Goal: Subscribe to service/newsletter

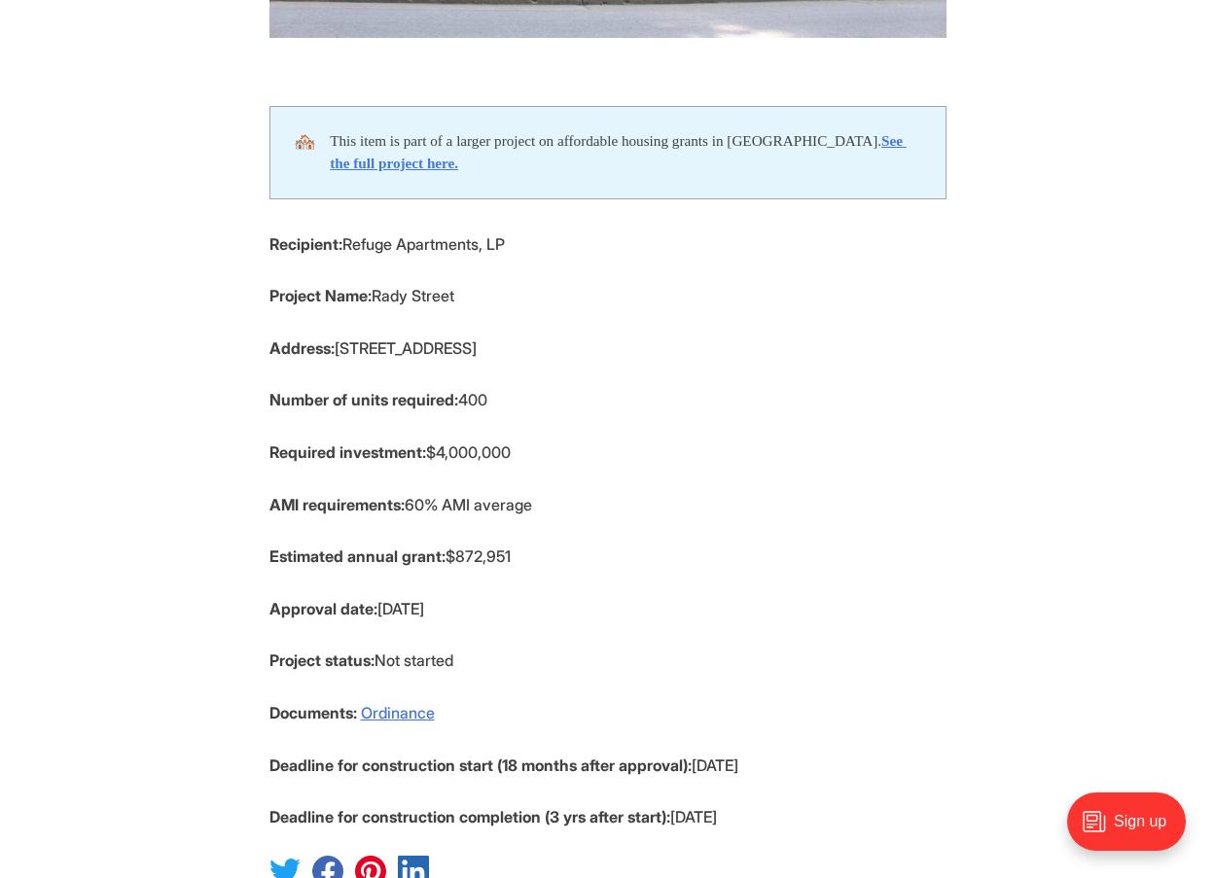
scroll to position [778, 0]
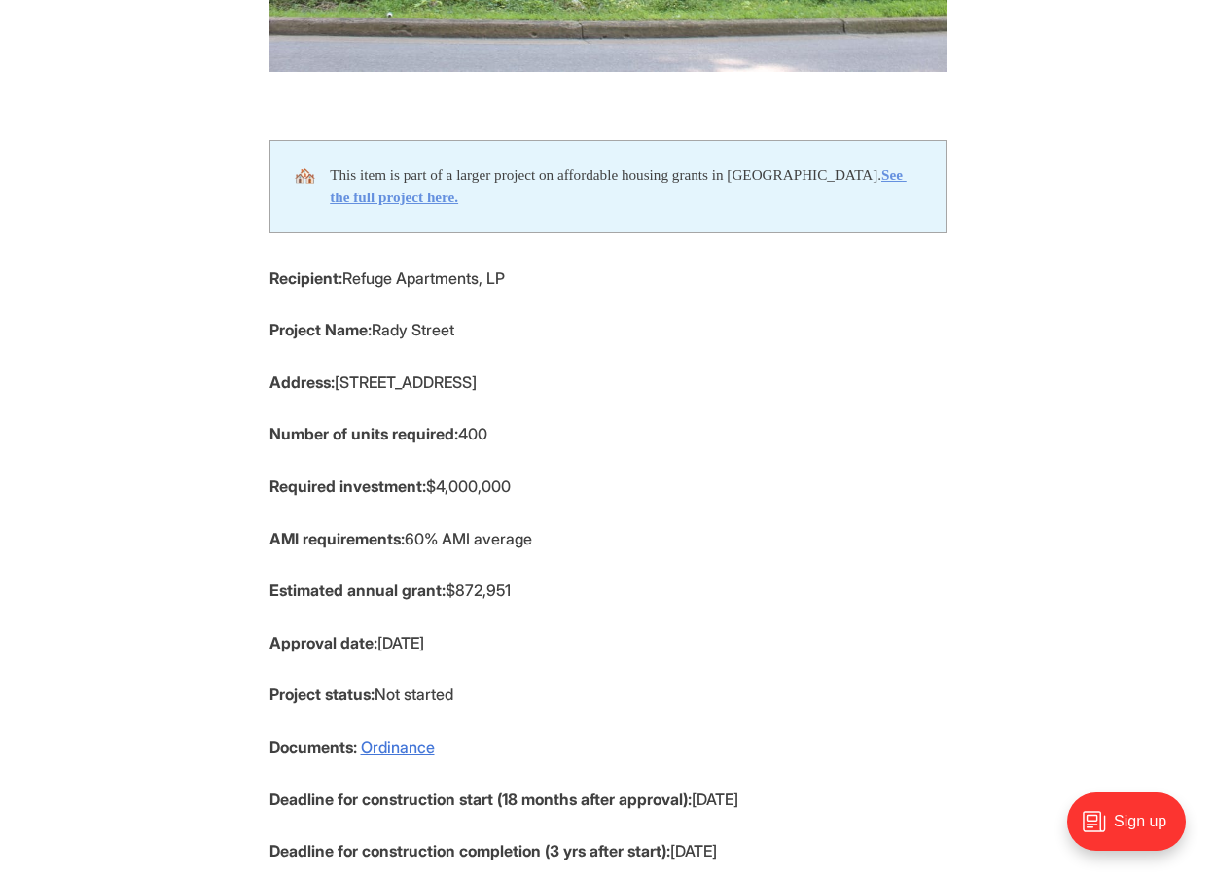
click at [419, 195] on strong "See the full project here." at bounding box center [618, 185] width 577 height 39
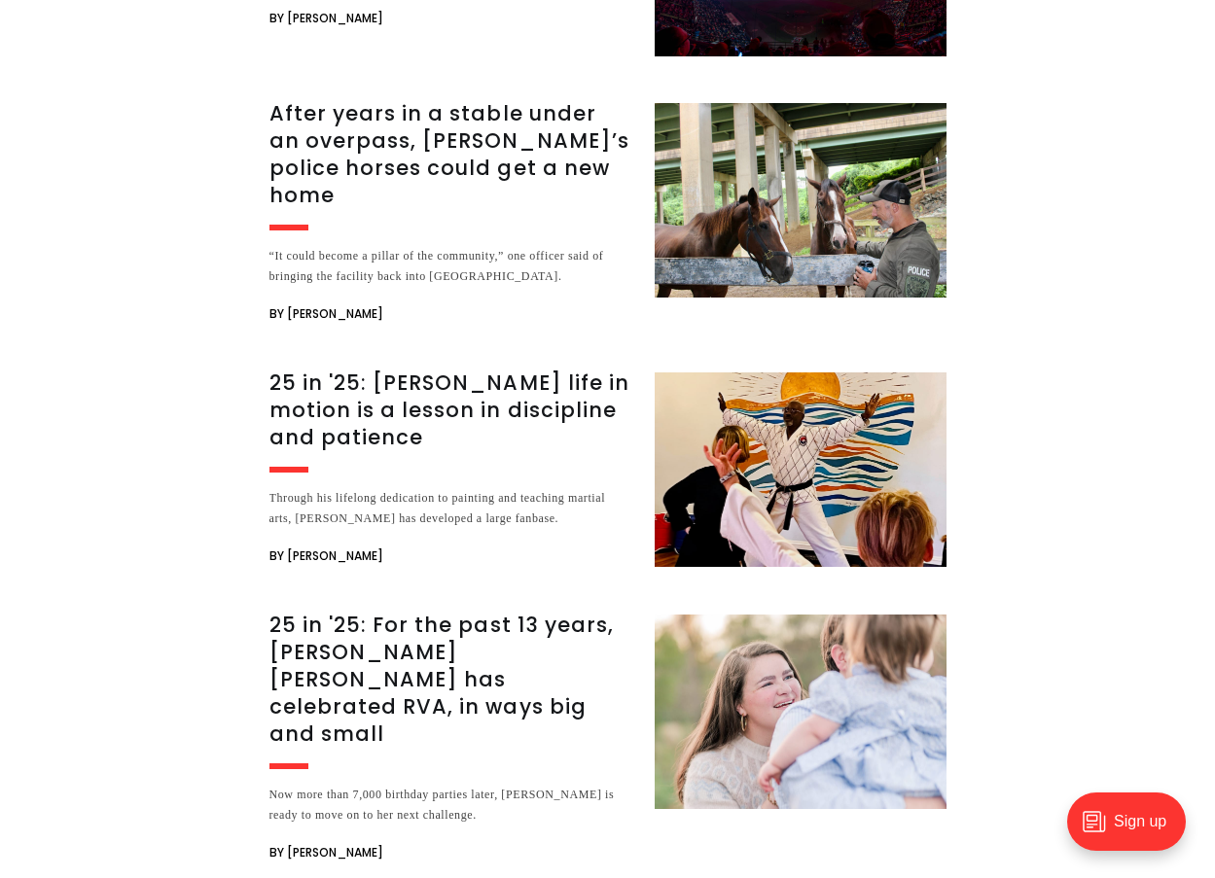
scroll to position [11912, 0]
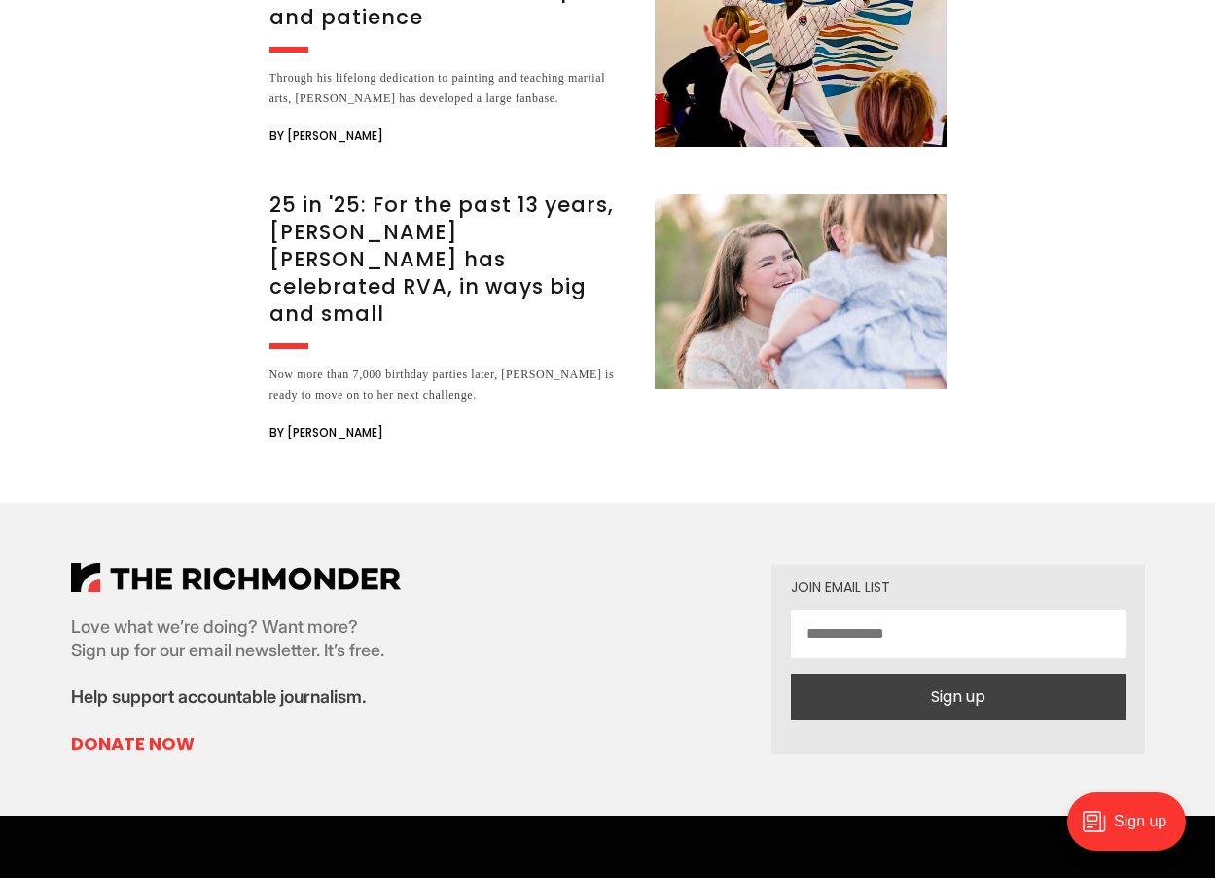
click at [894, 610] on input "email" at bounding box center [958, 634] width 335 height 49
drag, startPoint x: 895, startPoint y: 232, endPoint x: 907, endPoint y: 231, distance: 12.7
click at [897, 610] on input "email" at bounding box center [958, 634] width 335 height 49
type input "**********"
click at [963, 674] on button "Sign up" at bounding box center [958, 697] width 335 height 47
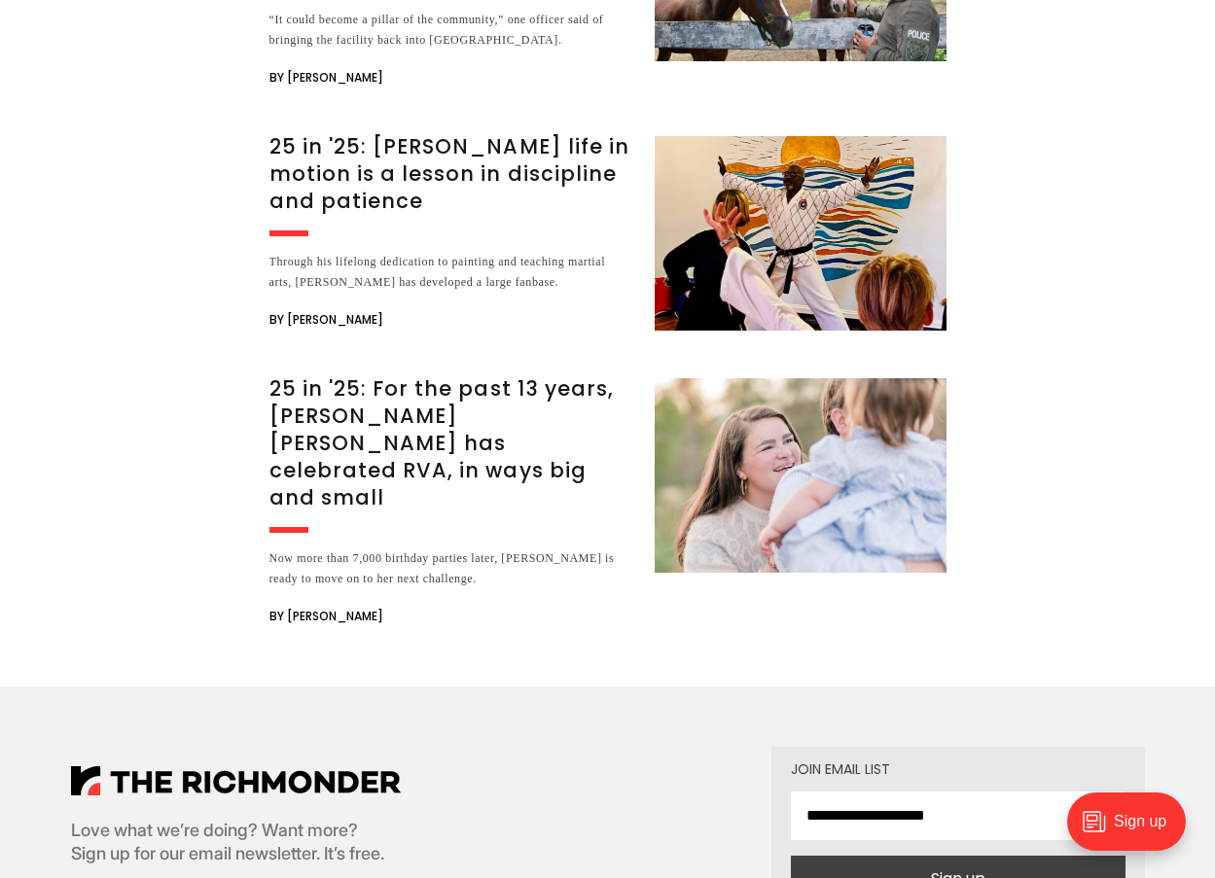
scroll to position [11523, 0]
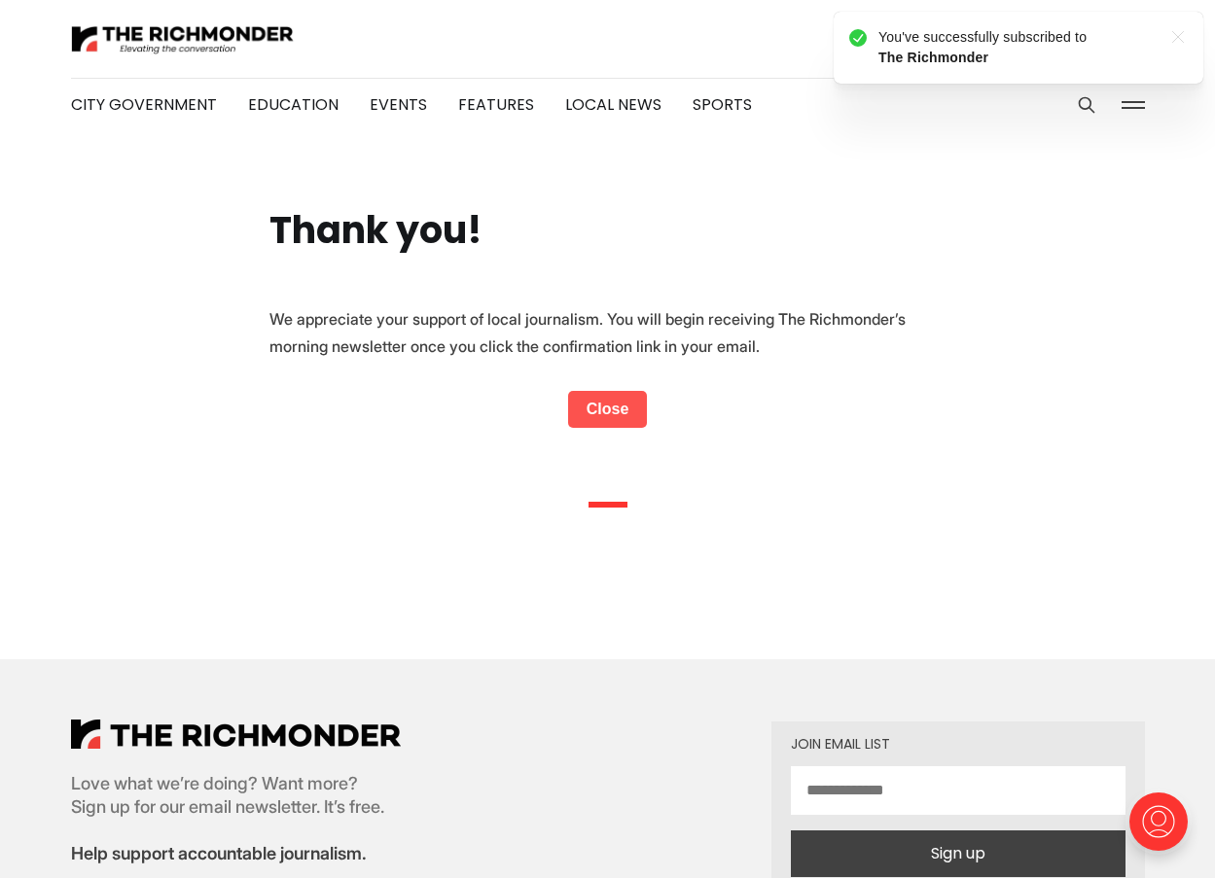
click at [628, 414] on link "Close" at bounding box center [608, 409] width 80 height 37
